Goal: Check status: Check status

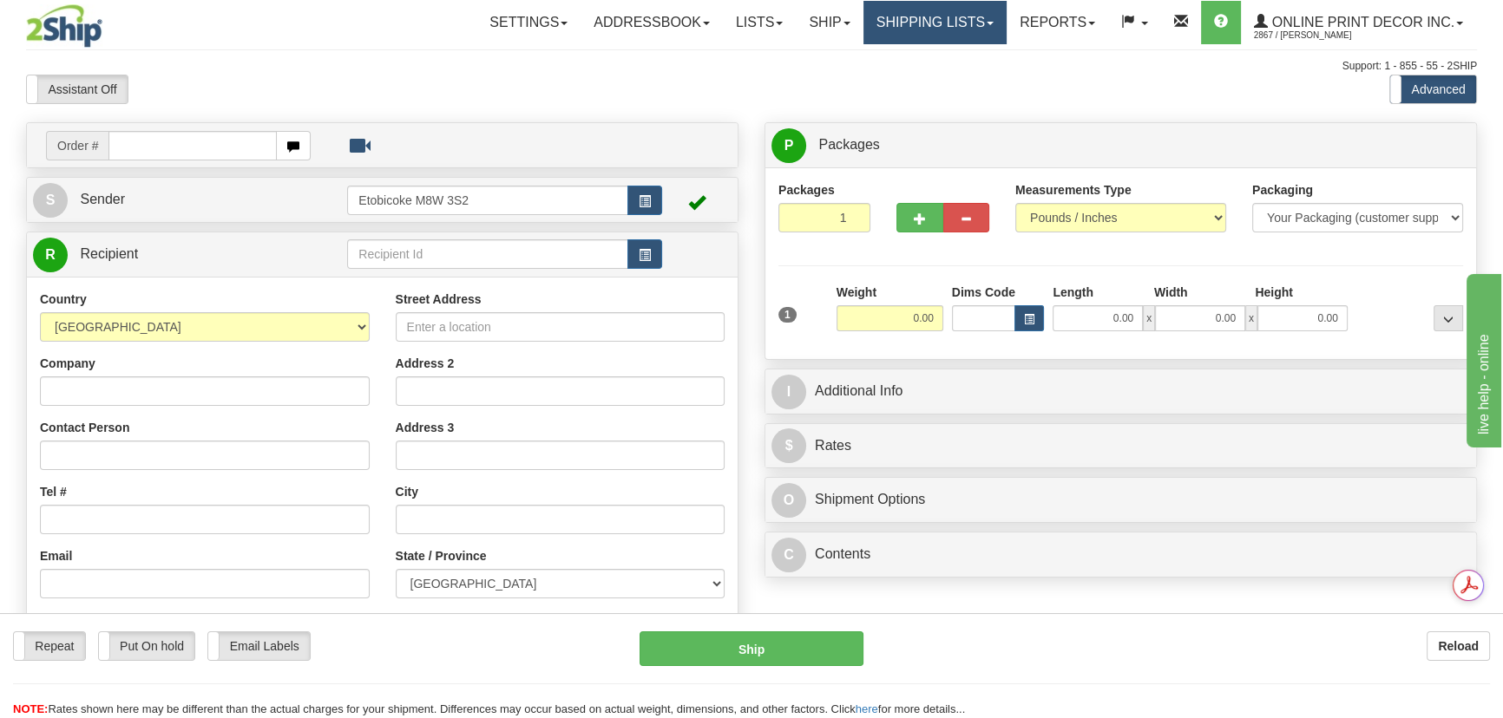
click at [941, 4] on link "Shipping lists" at bounding box center [934, 22] width 143 height 43
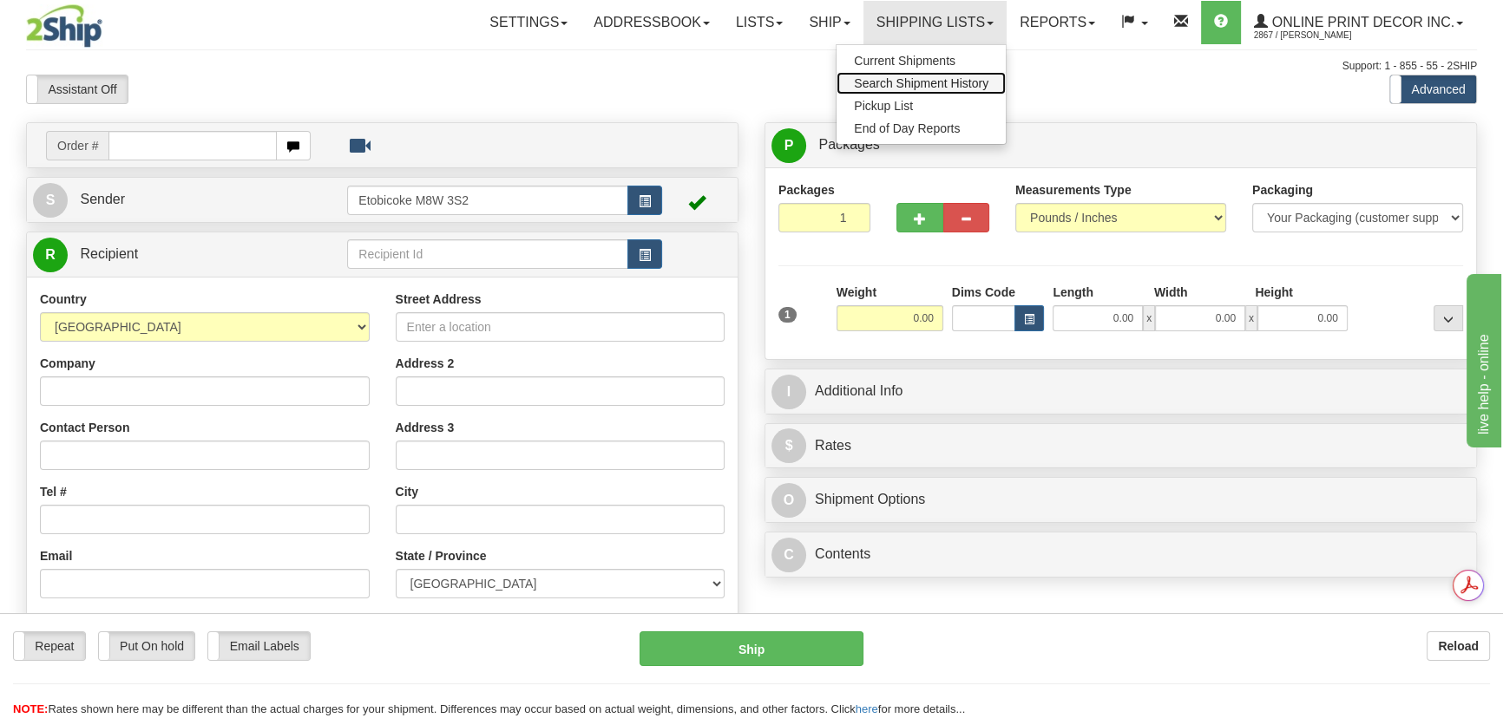
click at [963, 82] on span "Search Shipment History" at bounding box center [921, 83] width 134 height 14
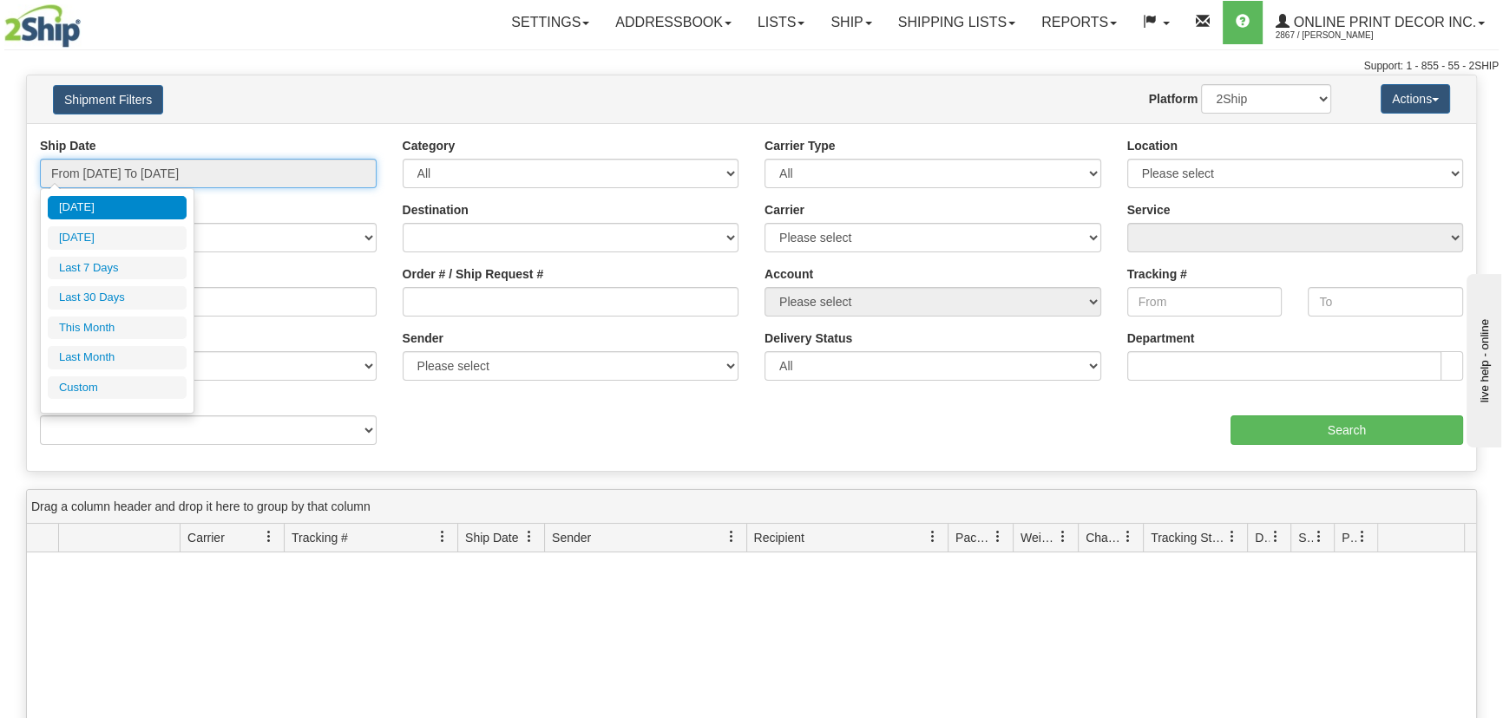
click at [210, 169] on input "From [DATE] To [DATE]" at bounding box center [208, 174] width 337 height 30
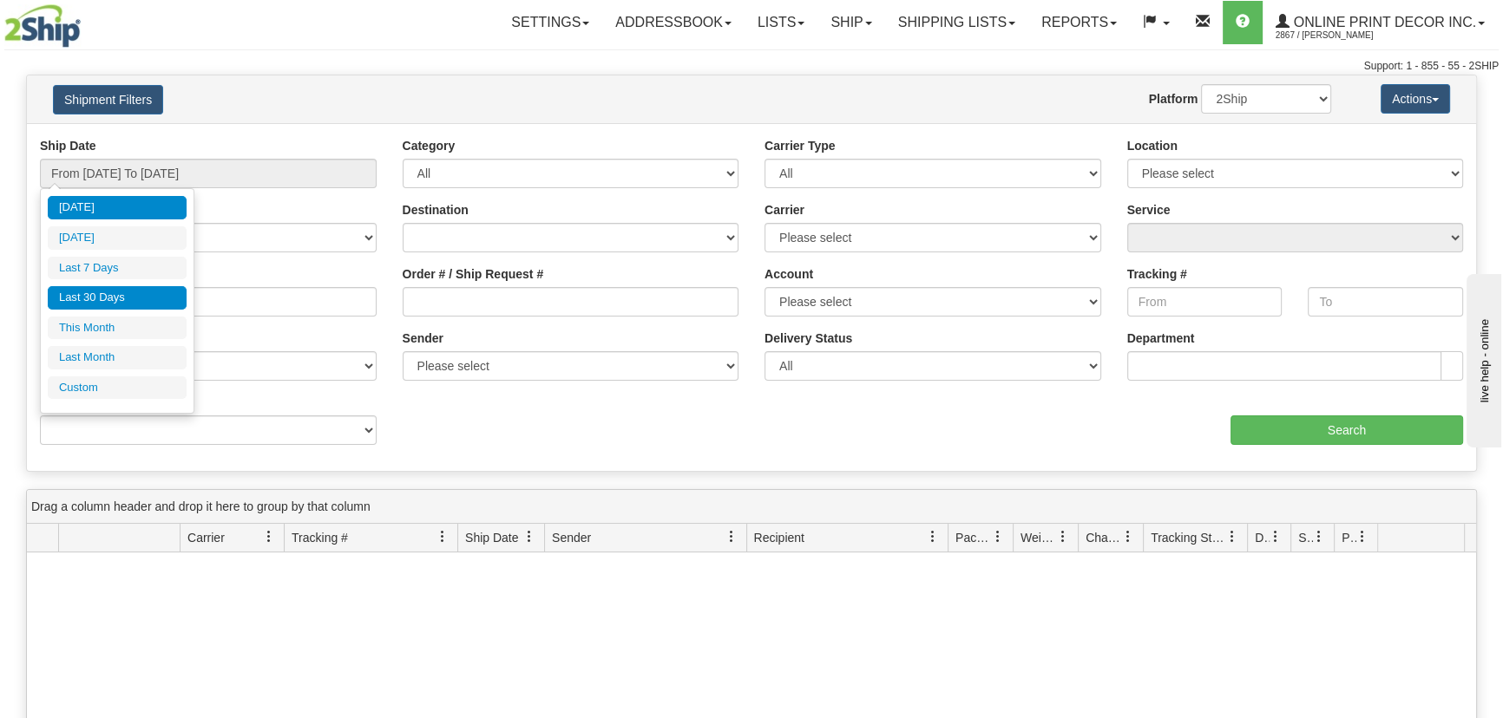
click at [148, 286] on li "Last 30 Days" at bounding box center [117, 297] width 139 height 23
type input "From [DATE] To [DATE]"
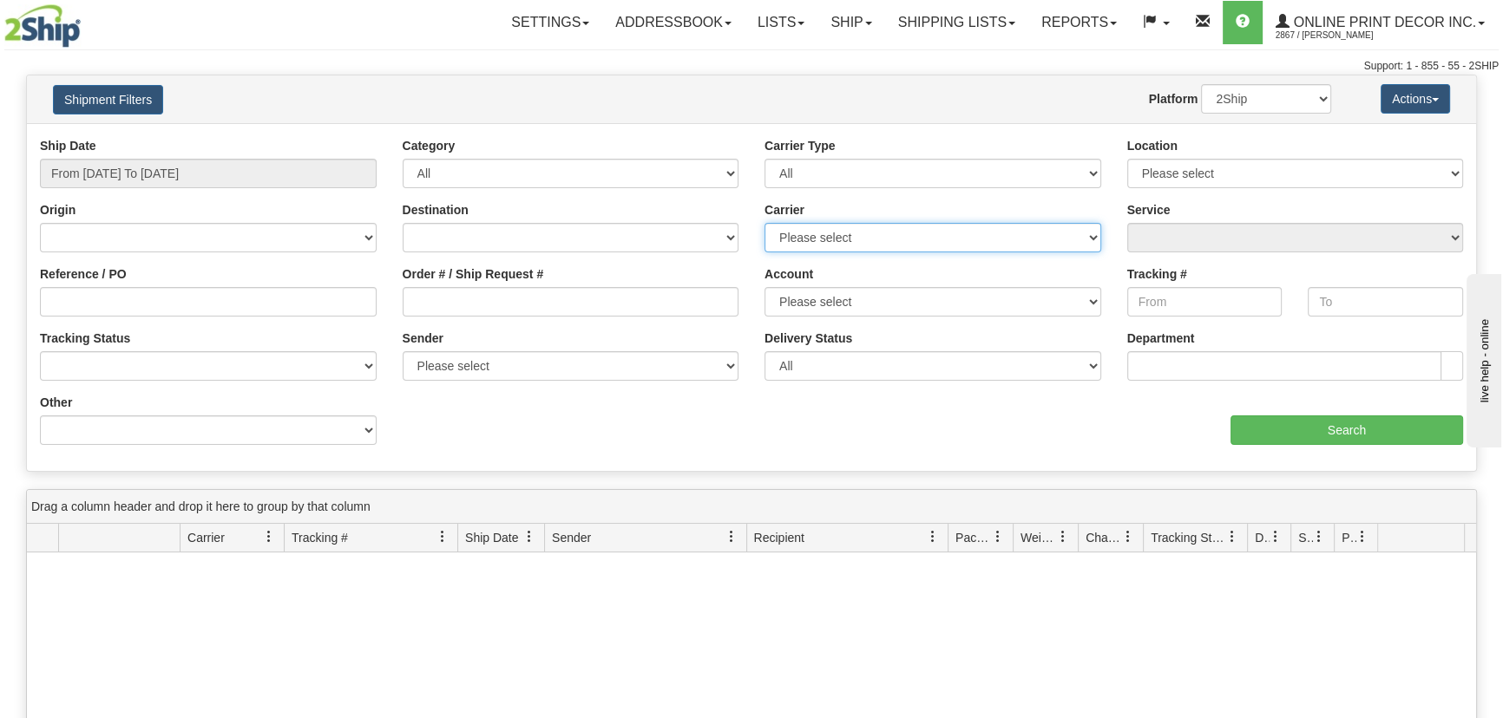
click at [870, 227] on select "Please select [GEOGRAPHIC_DATA] Post FedEx Express® GLS [GEOGRAPHIC_DATA] Purol…" at bounding box center [932, 238] width 337 height 30
select select "2"
click at [764, 223] on select "Please select [GEOGRAPHIC_DATA] Post FedEx Express® GLS [GEOGRAPHIC_DATA] Purol…" at bounding box center [932, 238] width 337 height 30
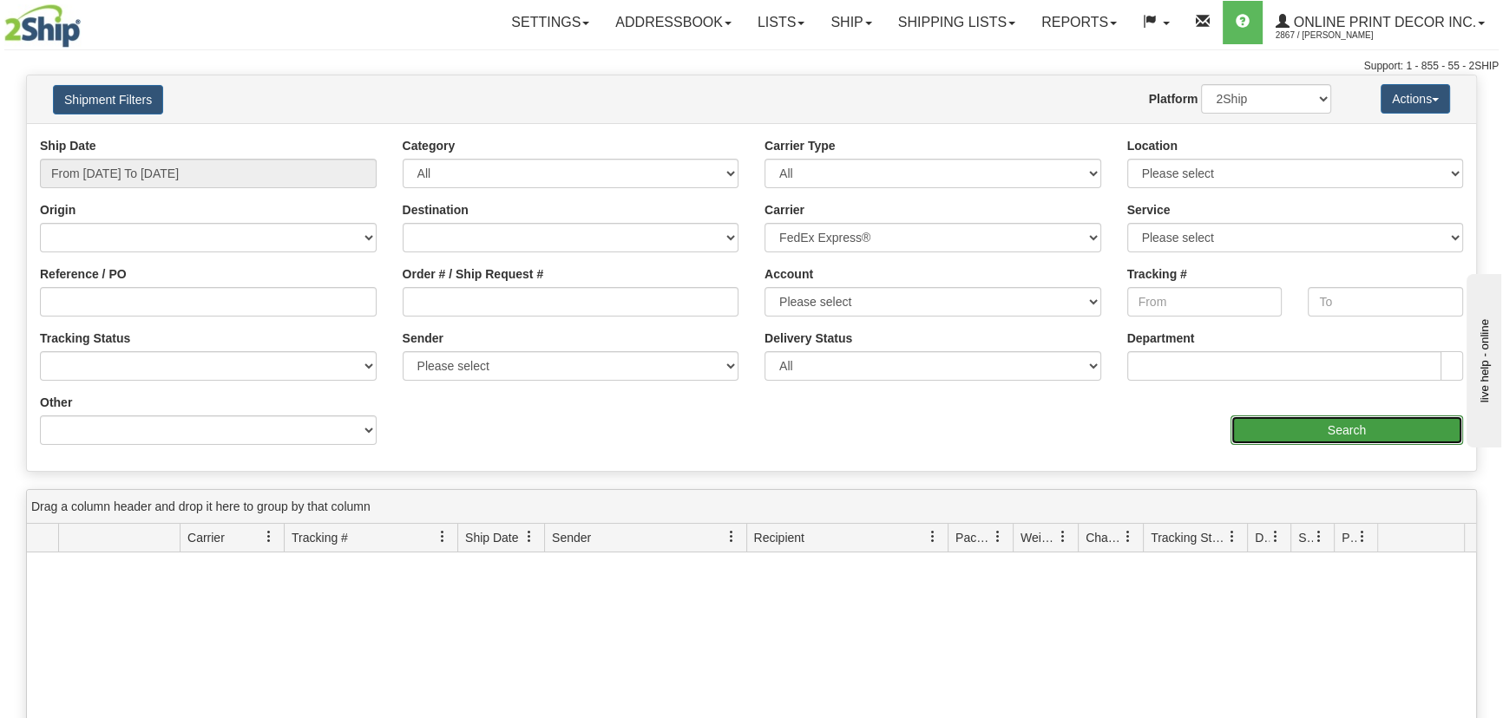
click at [1256, 436] on input "Search" at bounding box center [1346, 431] width 233 height 30
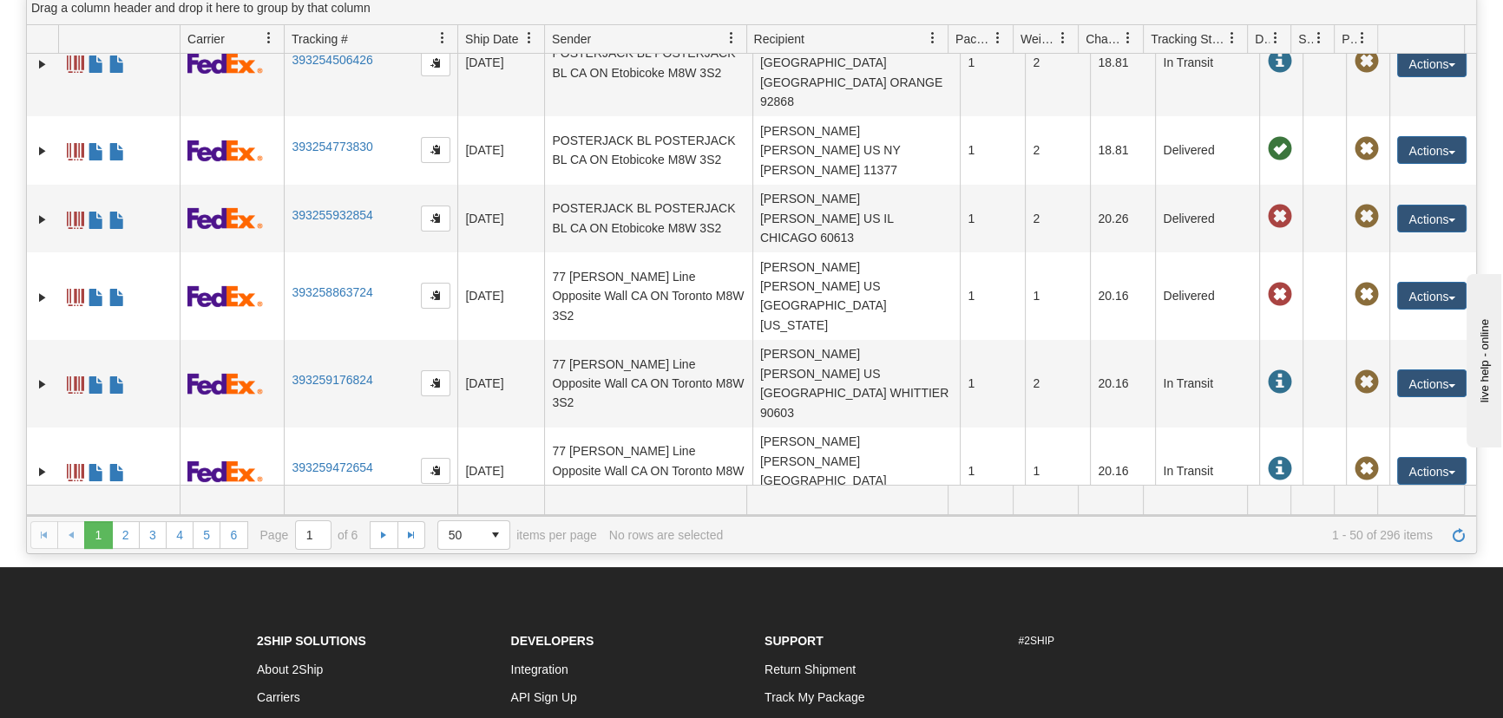
scroll to position [157, 0]
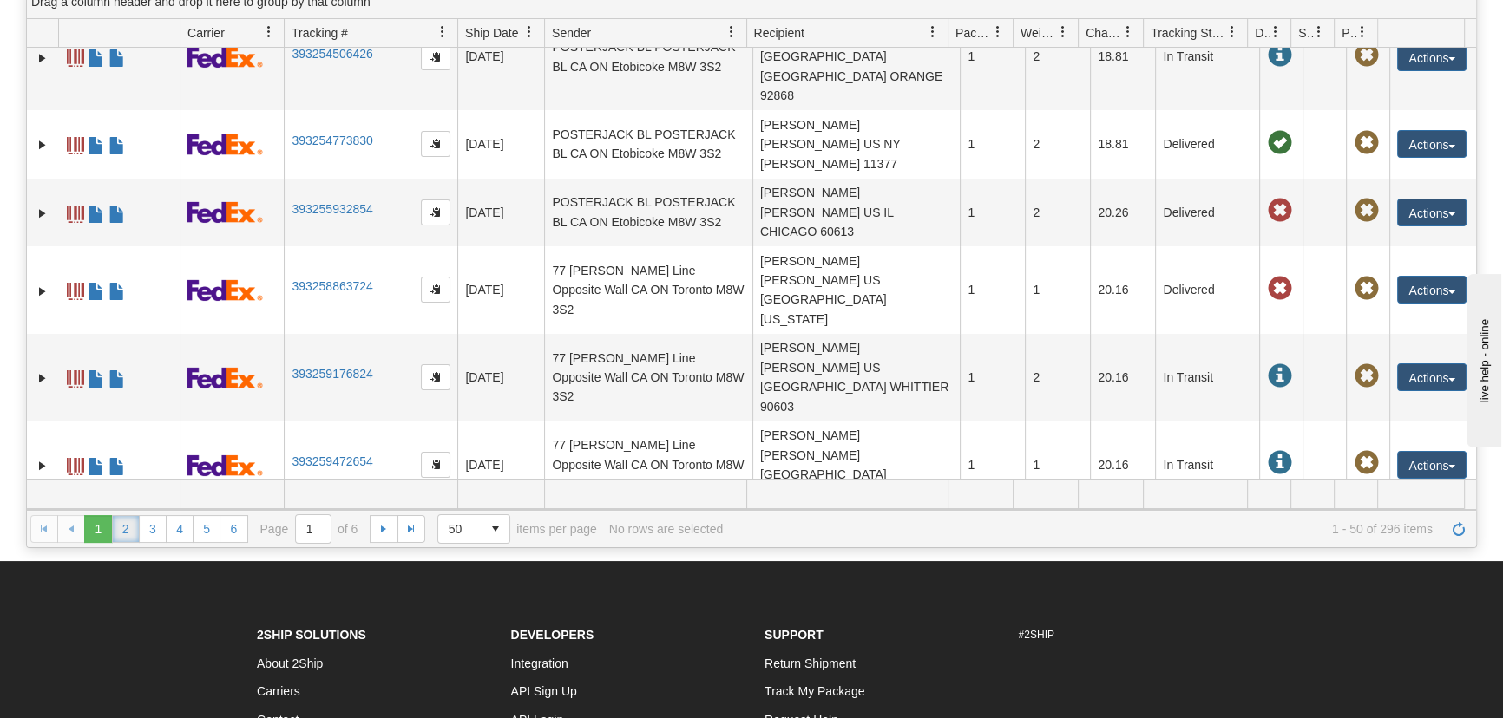
click at [130, 519] on link "2" at bounding box center [126, 529] width 28 height 28
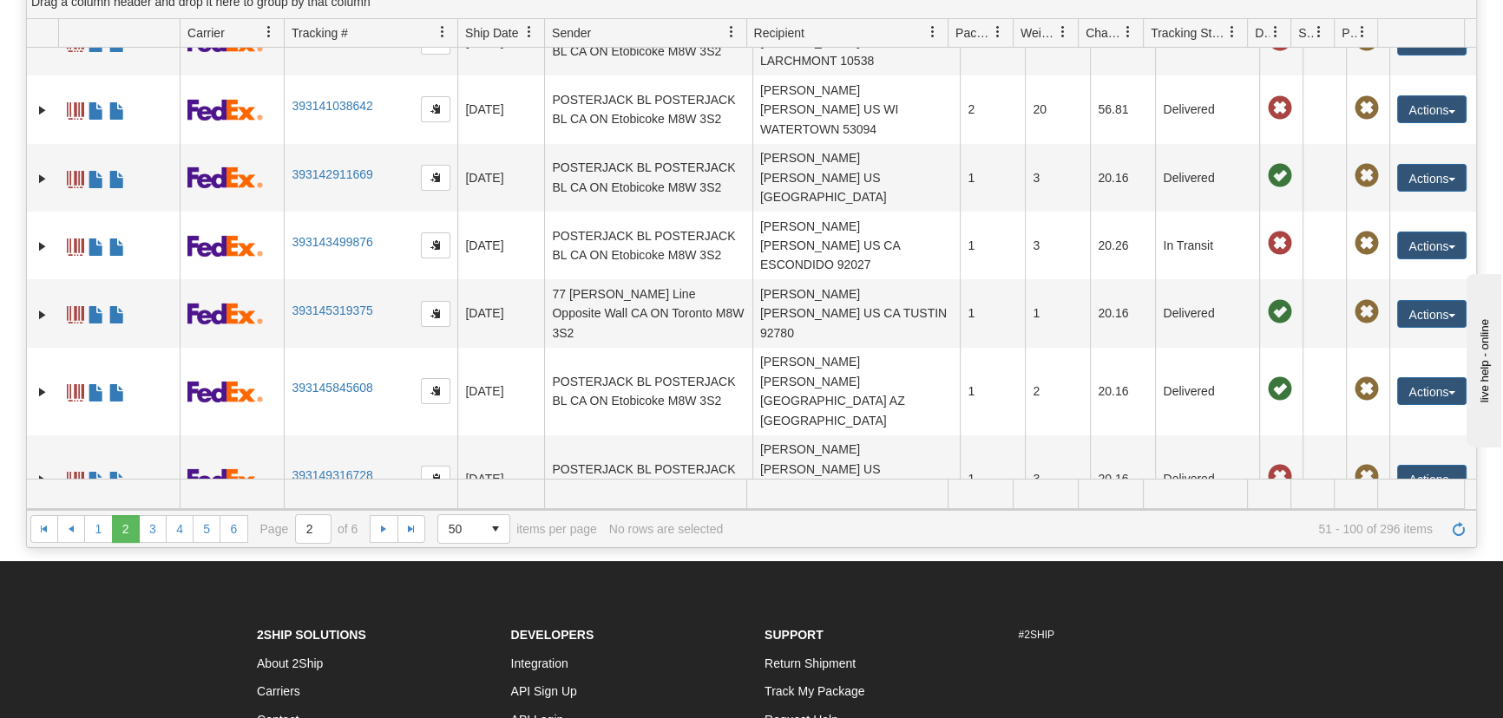
scroll to position [182, 0]
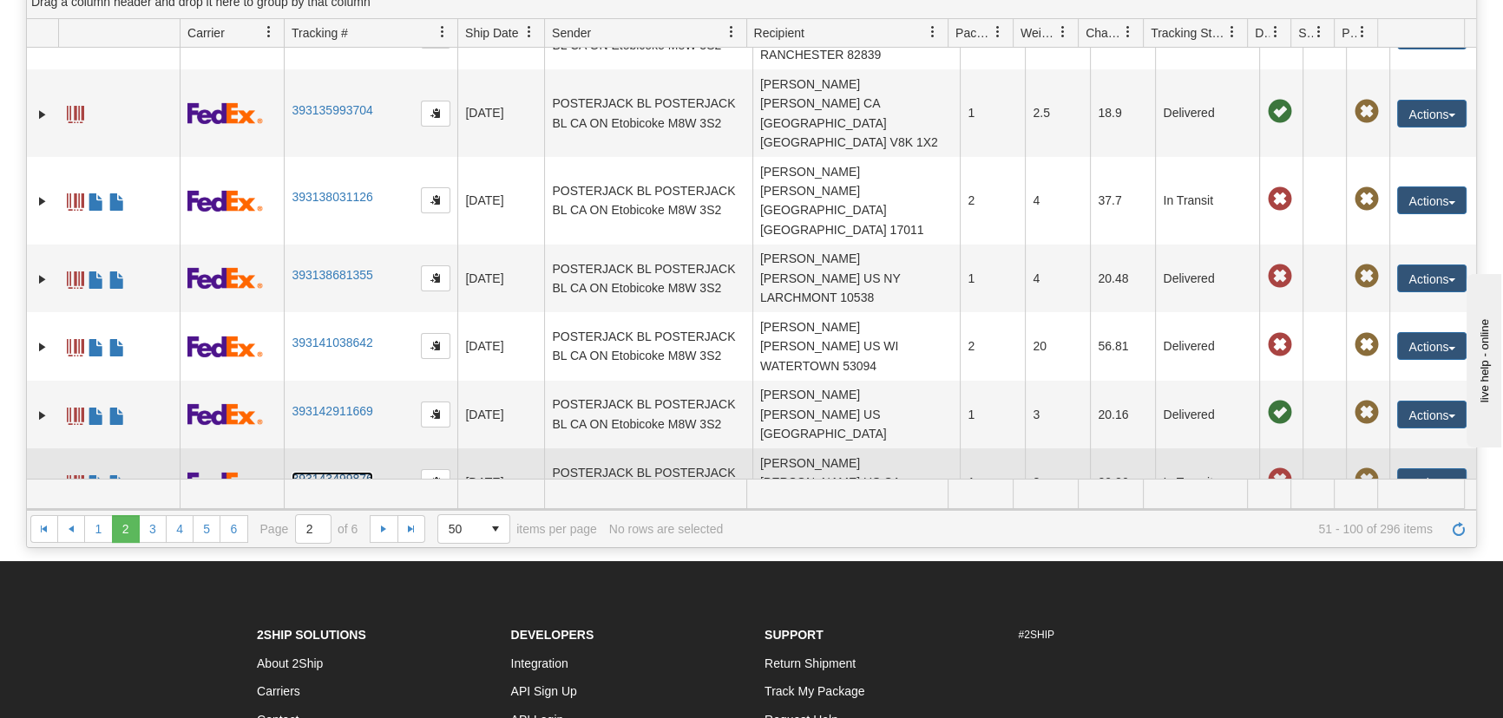
click at [331, 472] on link "393143499876" at bounding box center [332, 479] width 81 height 14
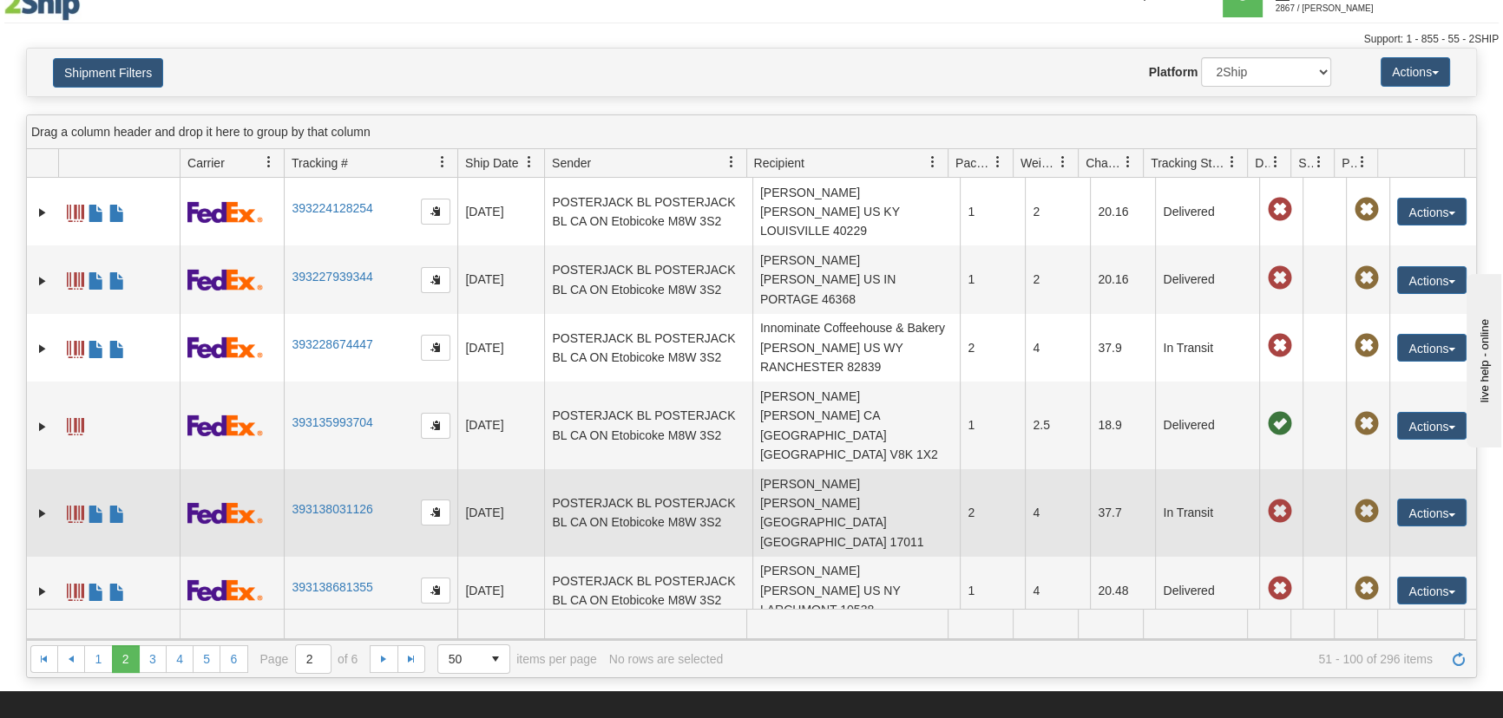
scroll to position [0, 0]
